Goal: Transaction & Acquisition: Purchase product/service

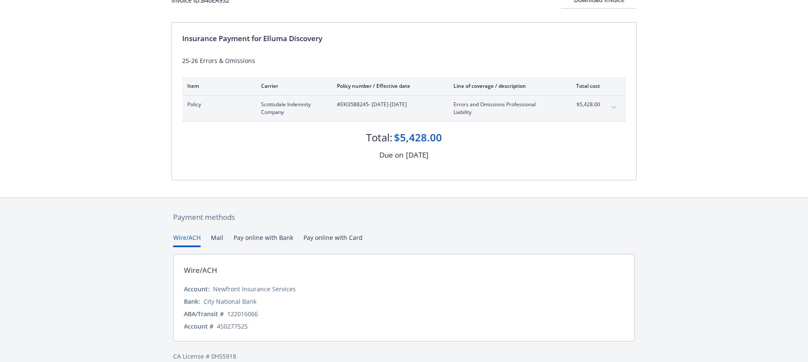
scroll to position [79, 0]
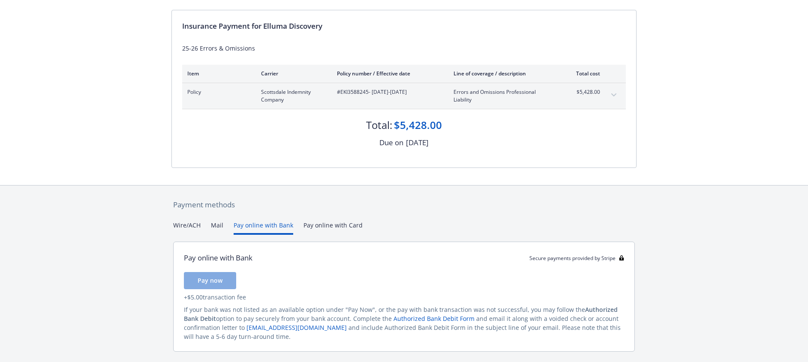
click at [262, 228] on button "Pay online with Bank" at bounding box center [264, 228] width 60 height 14
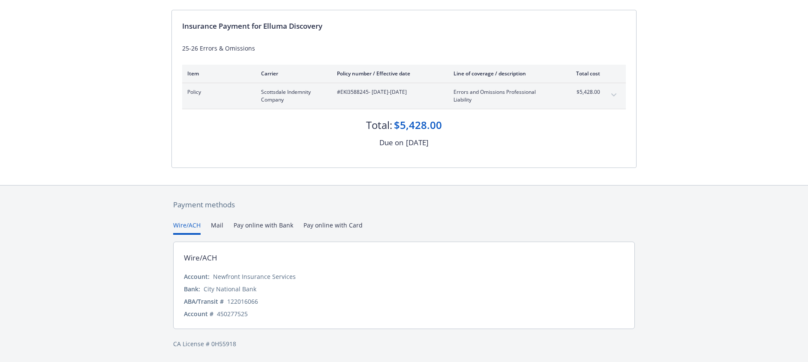
click at [189, 227] on button "Wire/ACH" at bounding box center [186, 228] width 27 height 14
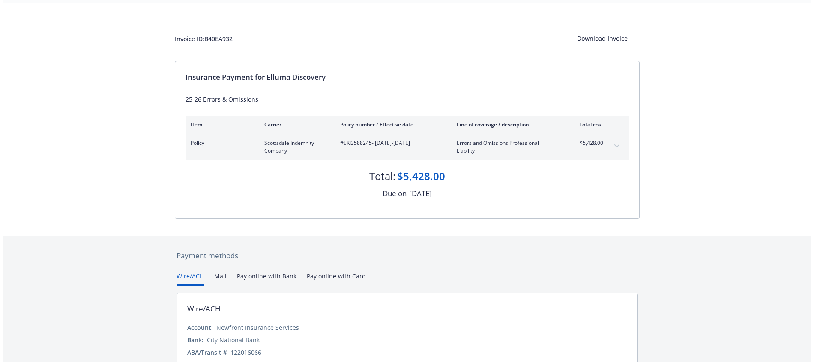
scroll to position [0, 0]
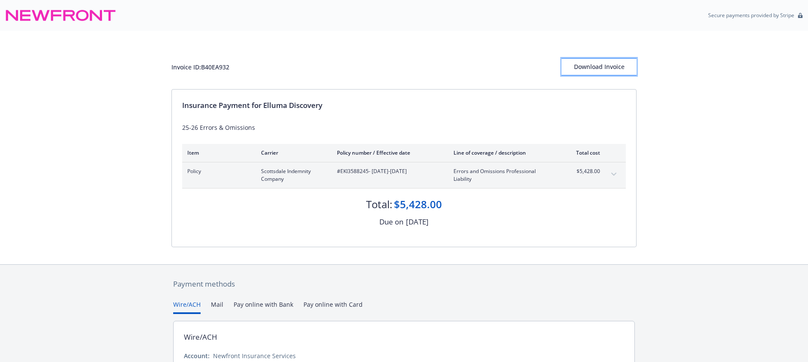
click at [606, 70] on div "Download Invoice" at bounding box center [598, 67] width 75 height 16
